Goal: Task Accomplishment & Management: Use online tool/utility

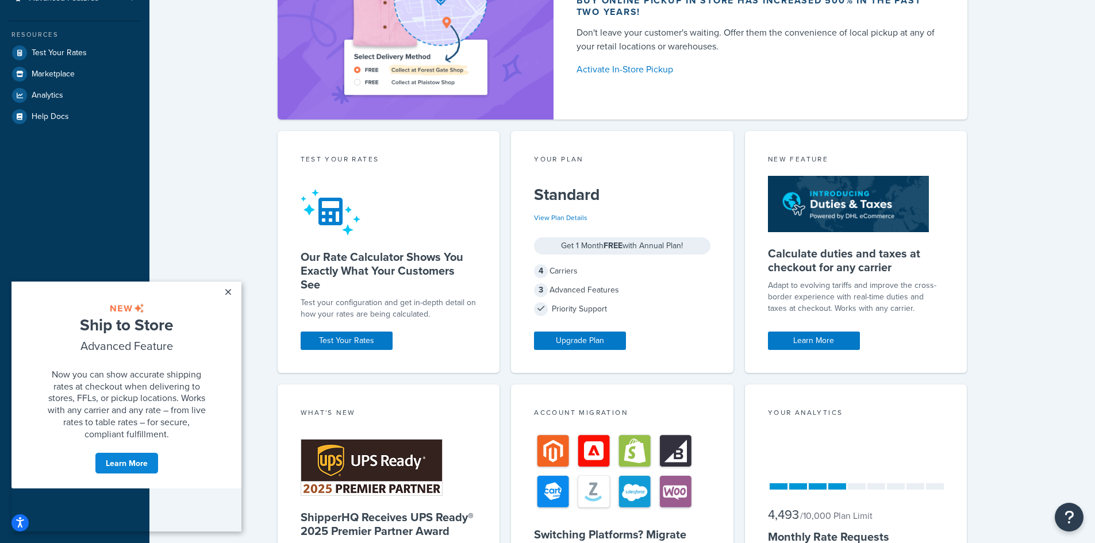
scroll to position [230, 0]
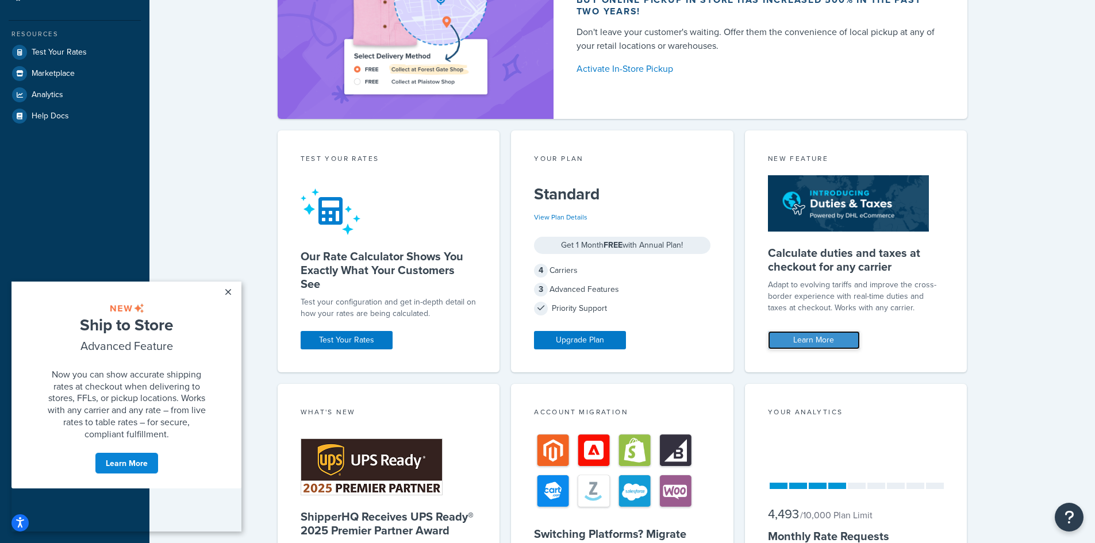
click at [815, 337] on link "Learn More" at bounding box center [814, 340] width 92 height 18
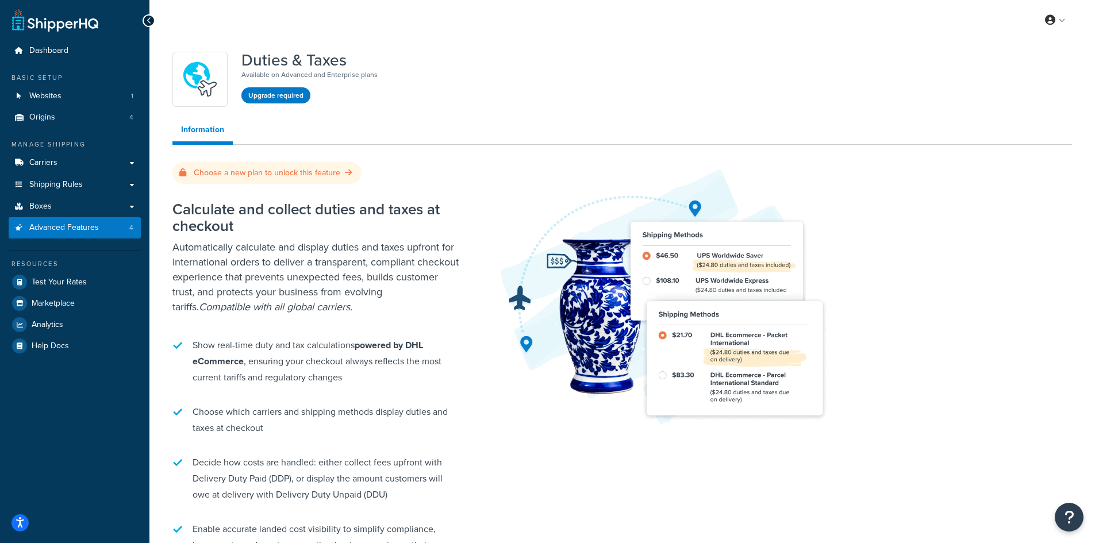
click at [62, 28] on link at bounding box center [55, 20] width 86 height 23
click at [59, 52] on span "Dashboard" at bounding box center [48, 51] width 39 height 10
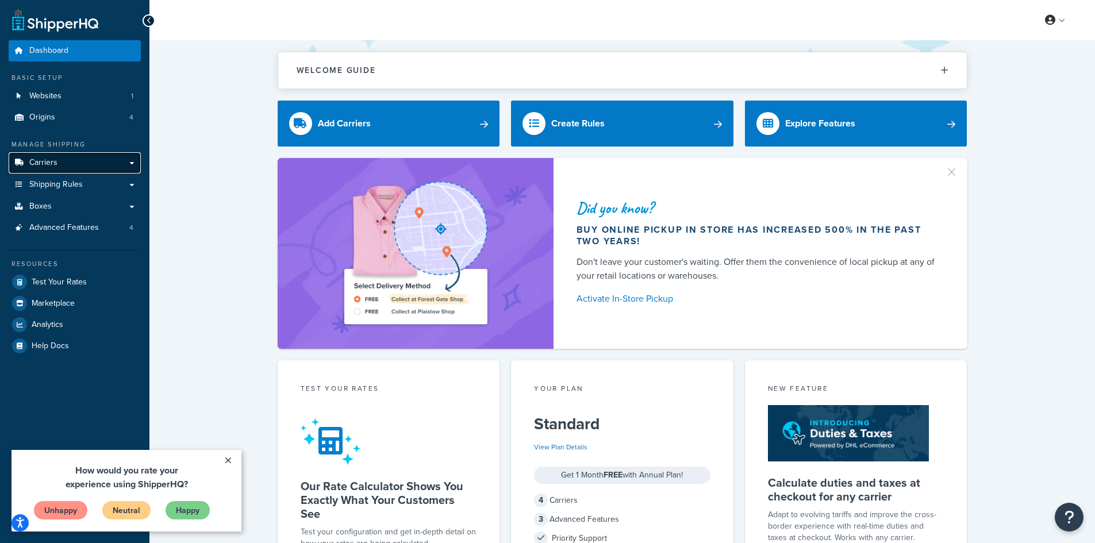
click at [55, 166] on span "Carriers" at bounding box center [43, 163] width 28 height 10
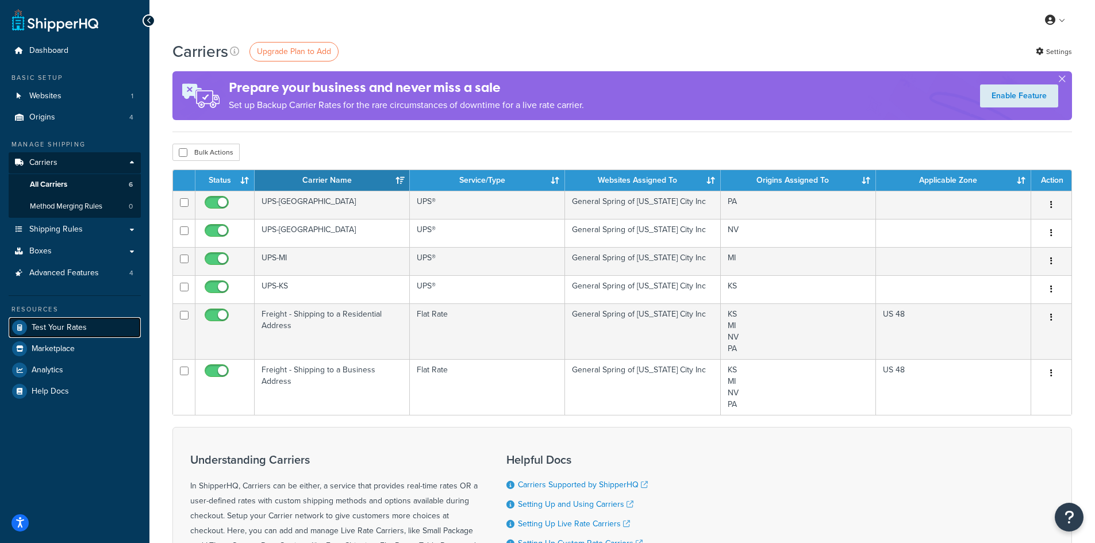
click at [72, 326] on span "Test Your Rates" at bounding box center [59, 328] width 55 height 10
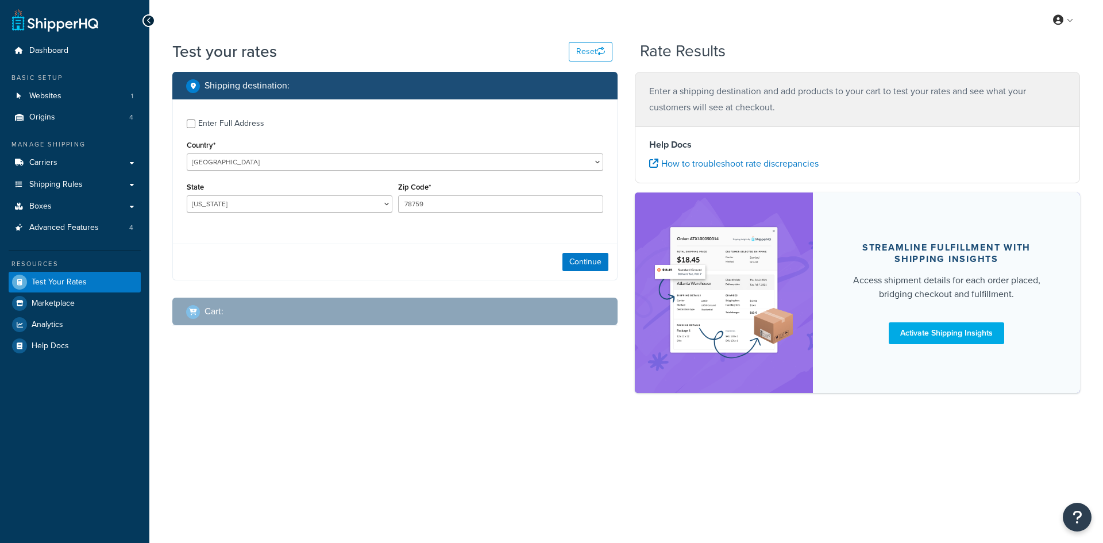
select select "[GEOGRAPHIC_DATA]"
click at [586, 265] on button "Continue" at bounding box center [586, 262] width 46 height 18
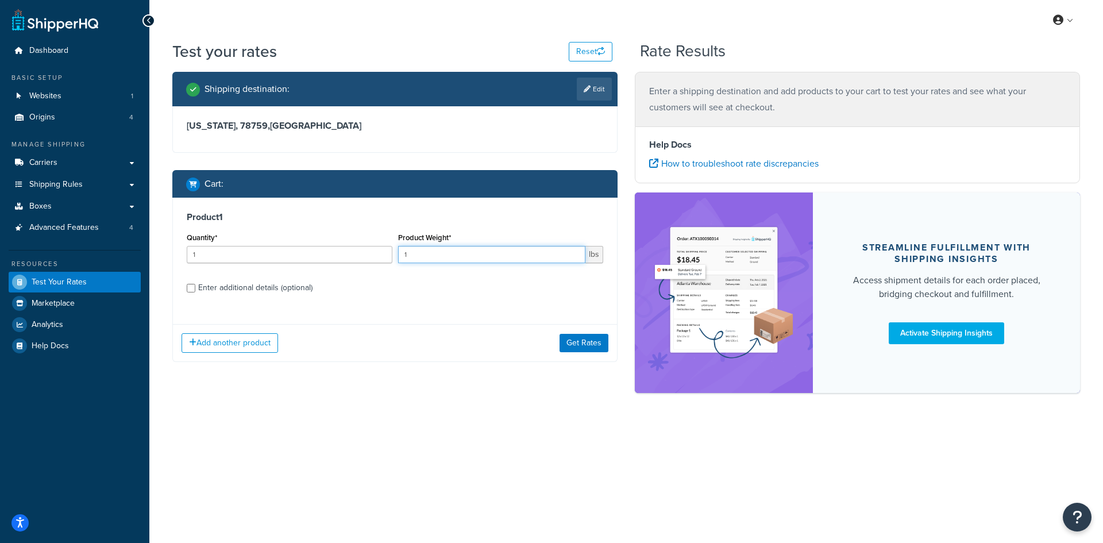
click at [437, 252] on input "1" at bounding box center [492, 254] width 188 height 17
drag, startPoint x: 432, startPoint y: 253, endPoint x: 355, endPoint y: 247, distance: 77.3
click at [355, 247] on div "Quantity* 1 Product Weight* 1 lbs" at bounding box center [395, 251] width 422 height 42
type input "60"
click at [577, 348] on button "Get Rates" at bounding box center [584, 343] width 49 height 18
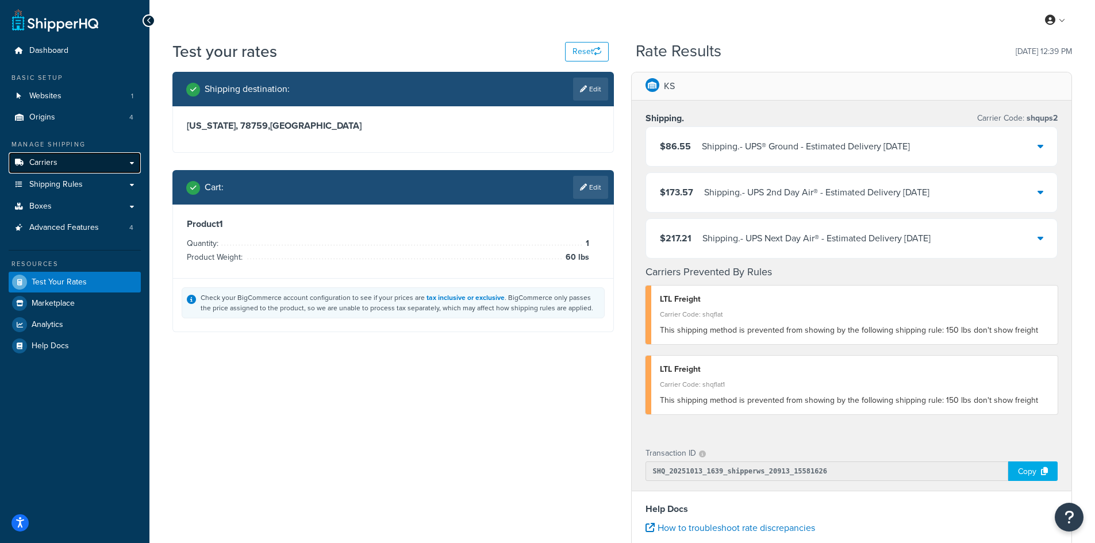
click at [59, 164] on link "Carriers" at bounding box center [75, 162] width 132 height 21
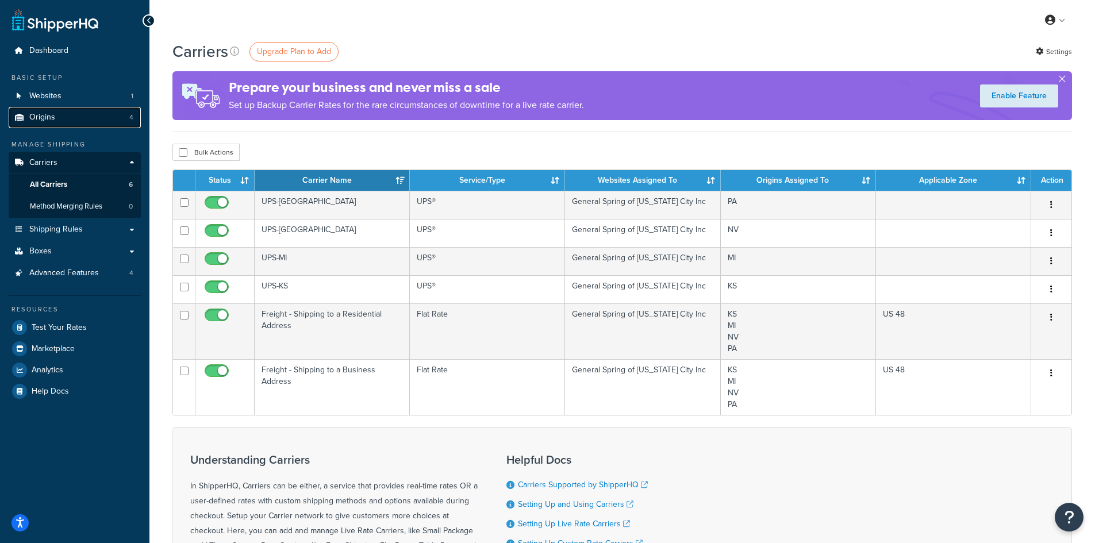
click at [48, 120] on span "Origins" at bounding box center [42, 118] width 26 height 10
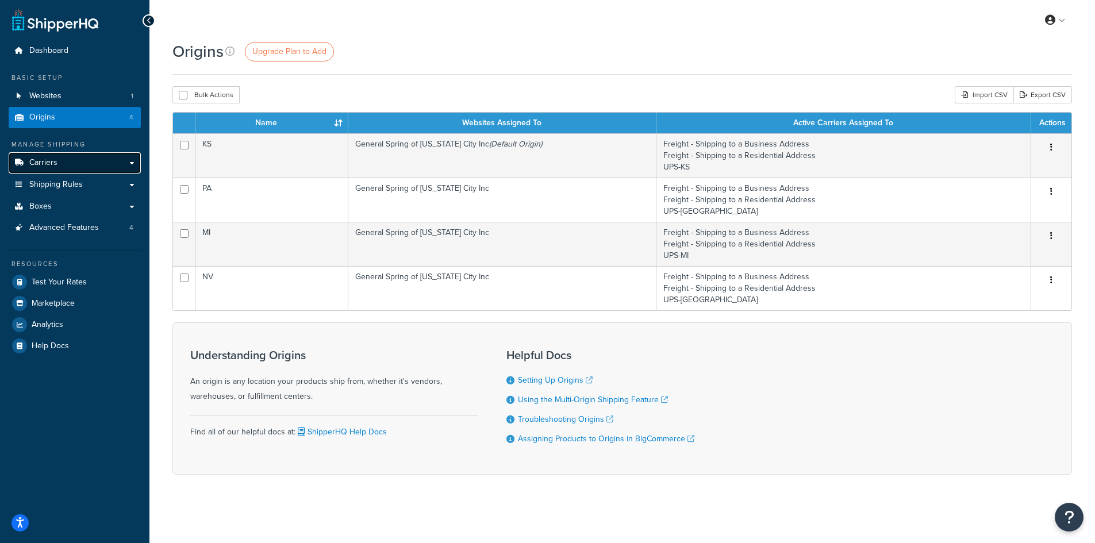
click at [65, 160] on link "Carriers" at bounding box center [75, 162] width 132 height 21
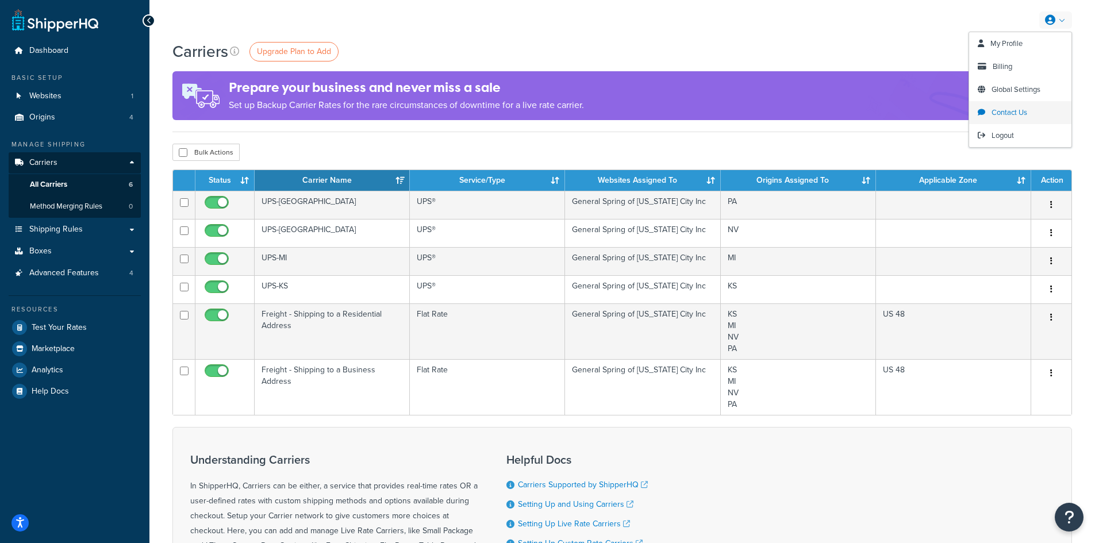
click at [1010, 118] on link "Contact Us" at bounding box center [1020, 112] width 102 height 23
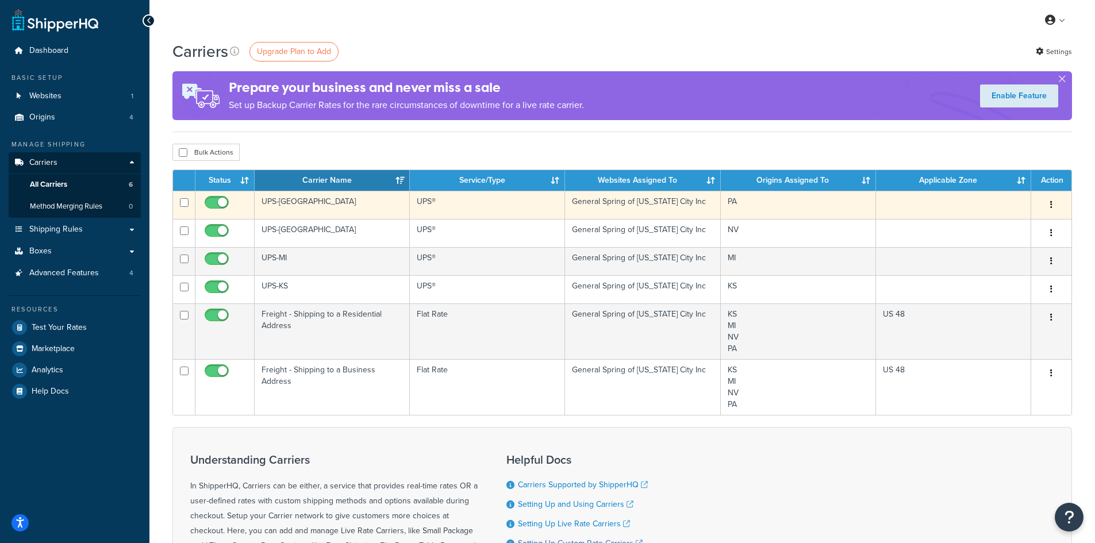
click at [284, 206] on td "UPS-[GEOGRAPHIC_DATA]" at bounding box center [332, 205] width 155 height 28
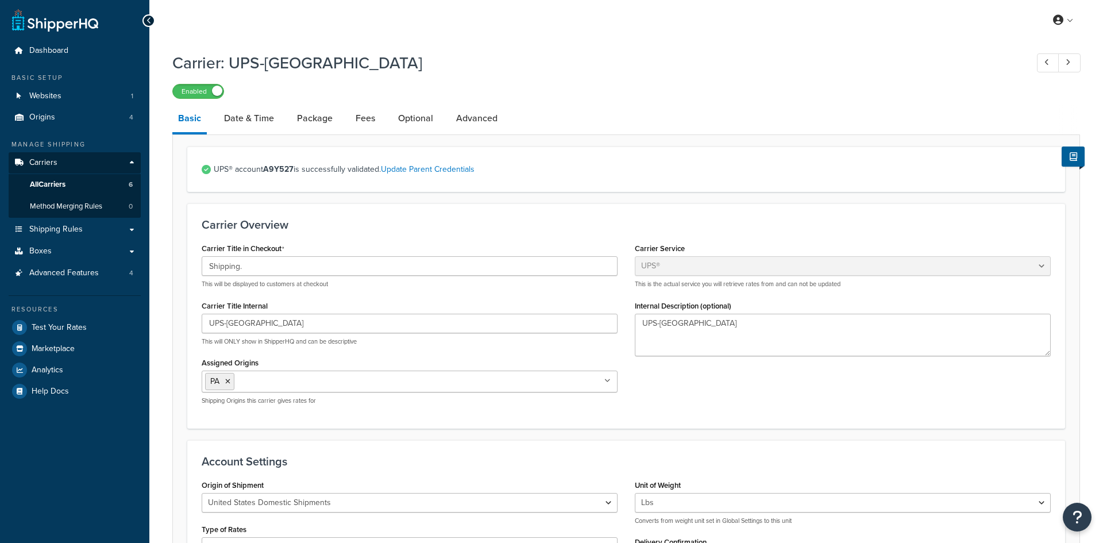
select select "ups"
